Goal: Information Seeking & Learning: Learn about a topic

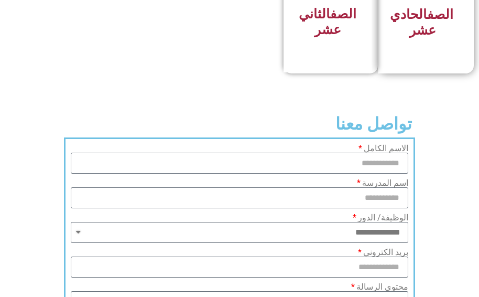
click at [433, 38] on h3 "الصف الحادي عشر" at bounding box center [422, 22] width 61 height 31
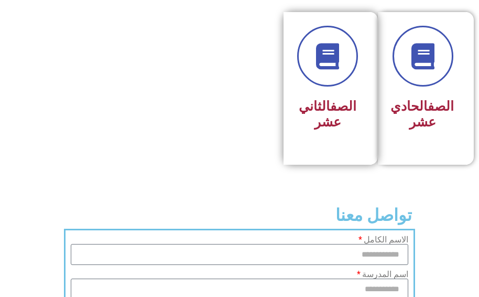
scroll to position [681, 0]
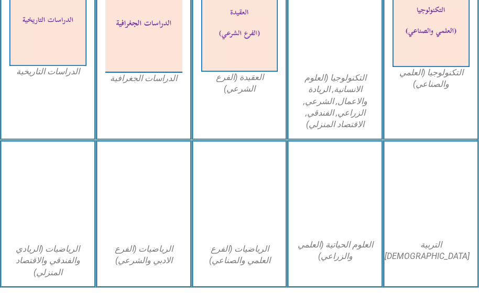
scroll to position [681, 0]
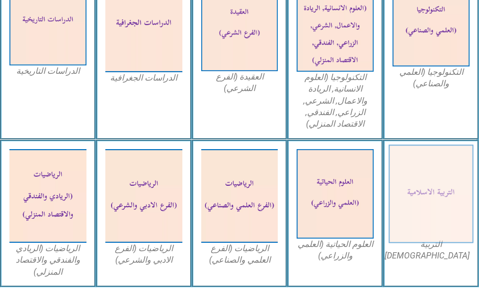
click at [428, 179] on img at bounding box center [431, 194] width 84 height 99
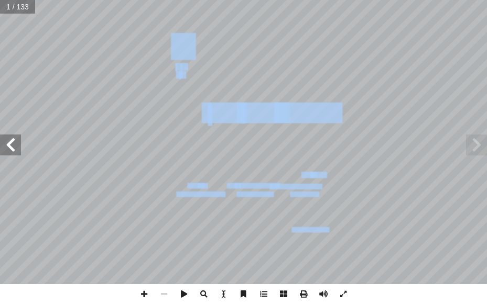
click at [15, 147] on span at bounding box center [10, 145] width 21 height 21
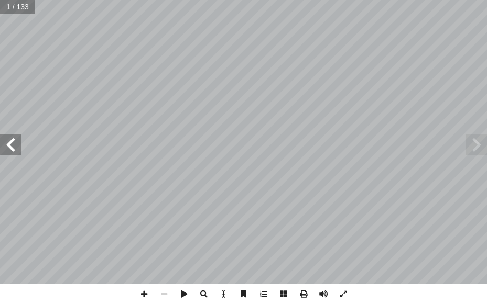
click at [16, 148] on span at bounding box center [10, 145] width 21 height 21
click at [17, 148] on span at bounding box center [10, 145] width 21 height 21
click at [18, 149] on span at bounding box center [10, 145] width 21 height 21
click at [20, 147] on span at bounding box center [10, 145] width 21 height 21
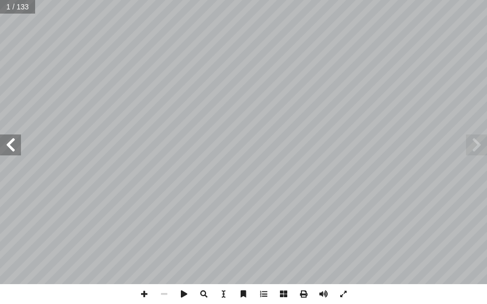
click at [20, 147] on span at bounding box center [10, 145] width 21 height 21
click at [9, 141] on span at bounding box center [10, 145] width 21 height 21
click at [11, 144] on span at bounding box center [10, 145] width 21 height 21
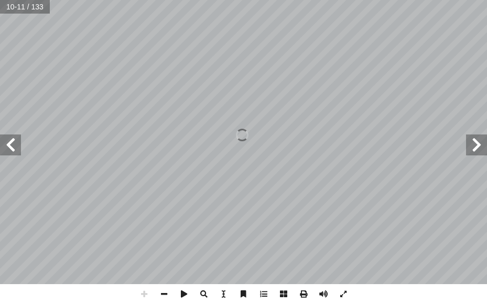
click at [11, 144] on span at bounding box center [10, 145] width 21 height 21
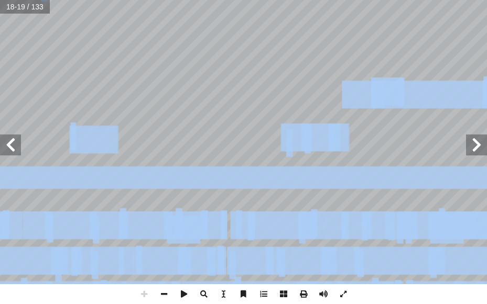
click at [9, 149] on span at bounding box center [10, 145] width 21 height 21
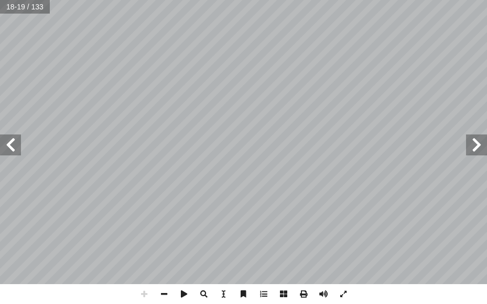
click at [10, 149] on span at bounding box center [10, 145] width 21 height 21
click at [10, 148] on span at bounding box center [10, 145] width 21 height 21
click at [9, 147] on span at bounding box center [10, 145] width 21 height 21
click at [9, 146] on span at bounding box center [10, 145] width 21 height 21
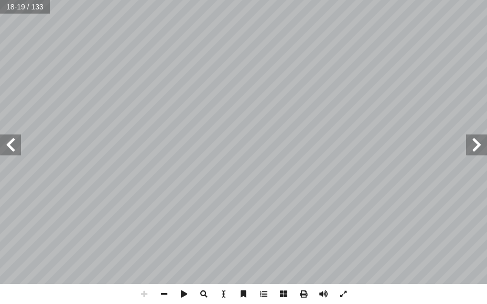
click at [9, 146] on span at bounding box center [10, 145] width 21 height 21
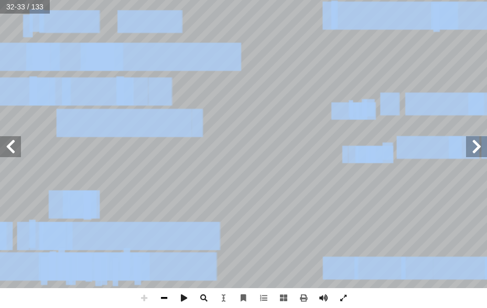
drag, startPoint x: 215, startPoint y: 288, endPoint x: 162, endPoint y: 293, distance: 53.2
click at [162, 293] on span at bounding box center [164, 298] width 20 height 20
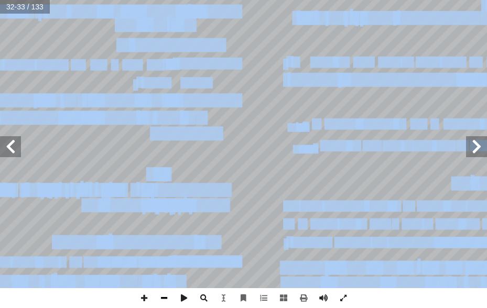
click at [161, 291] on span at bounding box center [164, 298] width 20 height 20
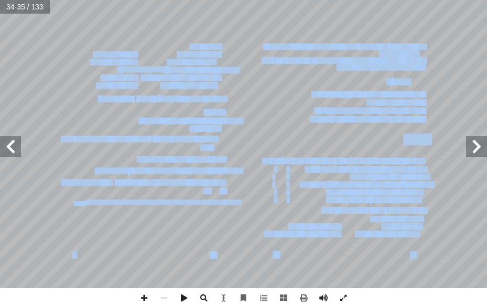
click at [482, 145] on span at bounding box center [476, 146] width 21 height 21
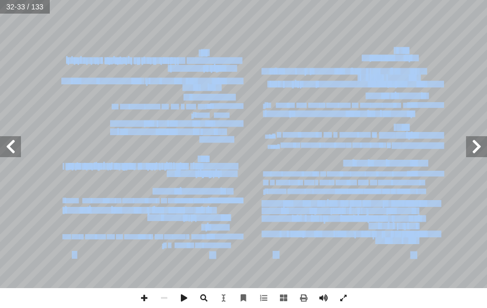
click at [482, 145] on span at bounding box center [476, 146] width 21 height 21
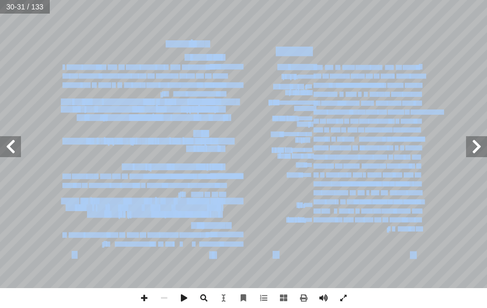
click at [9, 141] on span at bounding box center [10, 146] width 21 height 21
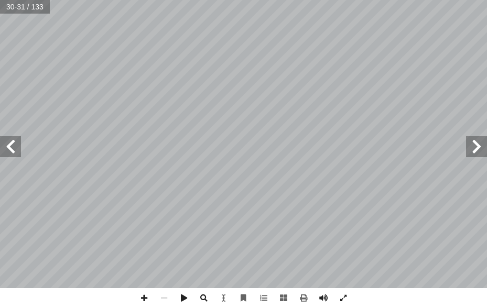
click at [9, 141] on span at bounding box center [10, 146] width 21 height 21
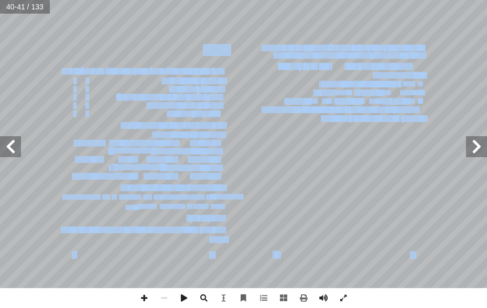
click at [9, 141] on span at bounding box center [10, 146] width 21 height 21
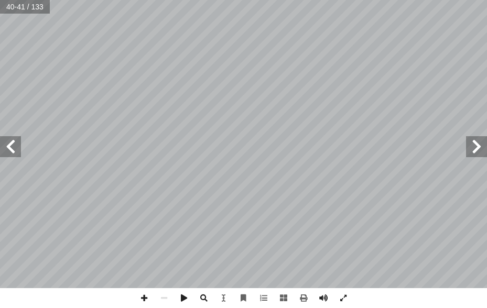
click at [9, 141] on span at bounding box center [10, 146] width 21 height 21
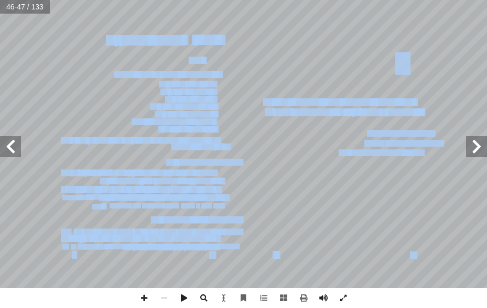
click at [9, 141] on span at bounding box center [10, 146] width 21 height 21
